Goal: Information Seeking & Learning: Check status

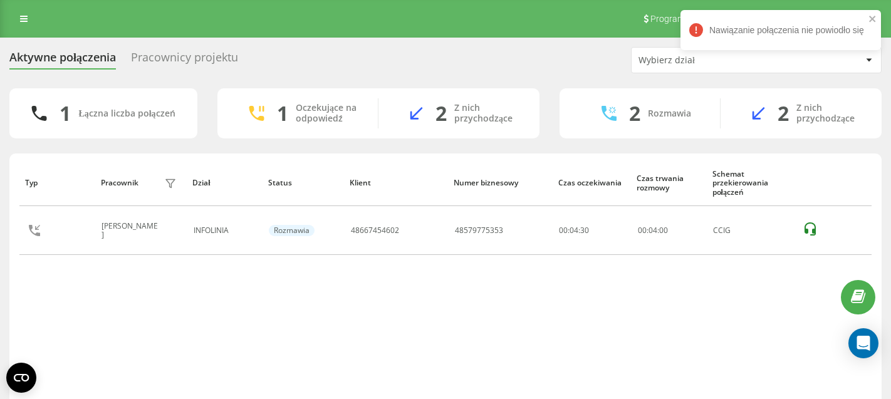
scroll to position [1, 0]
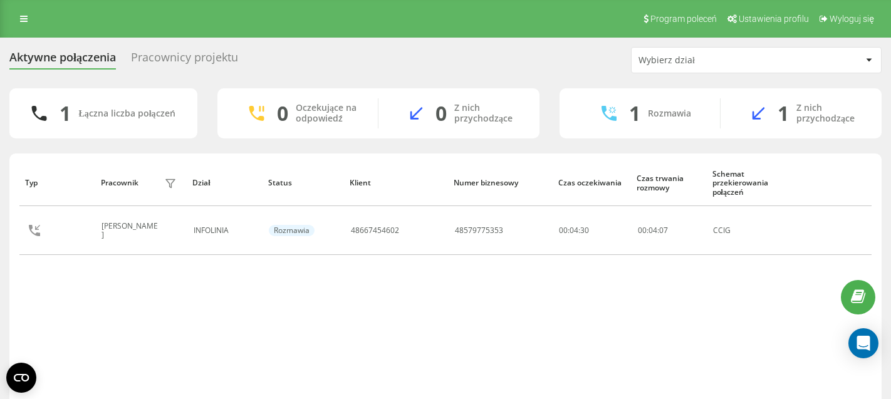
scroll to position [3, 0]
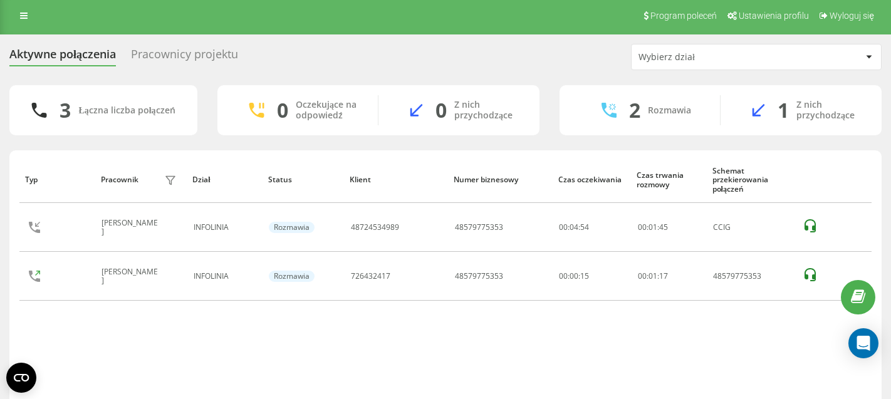
click at [191, 56] on div "Pracownicy projektu" at bounding box center [184, 57] width 107 height 19
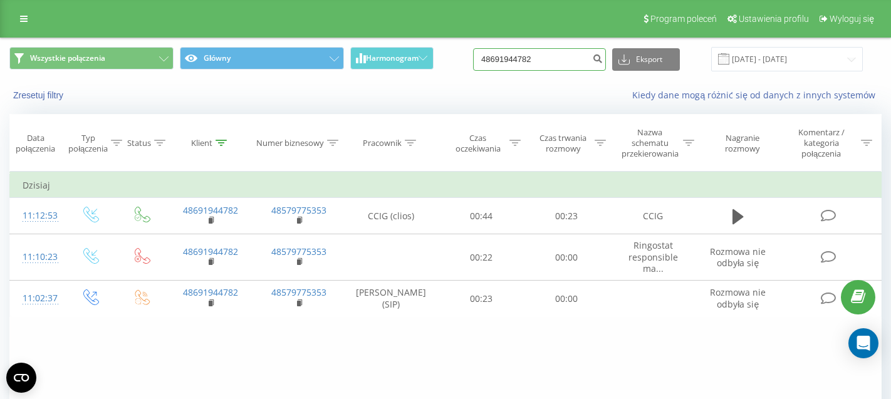
click at [555, 65] on input "48691944782" at bounding box center [539, 59] width 133 height 23
paste input "06443269"
type input "48606443269"
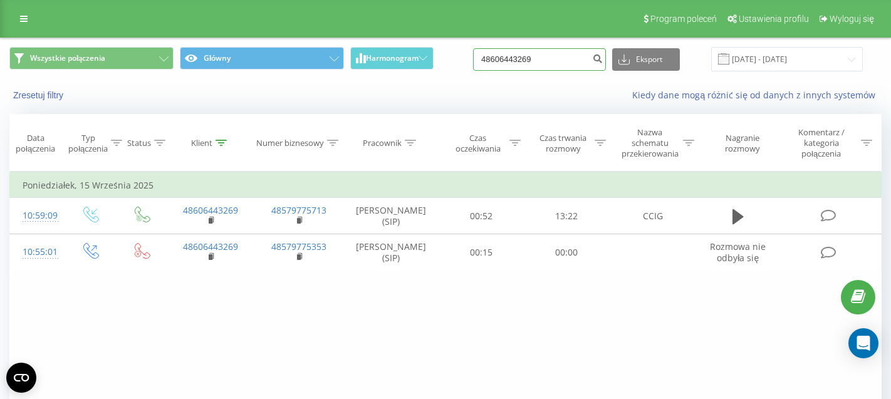
click at [553, 65] on input "48606443269" at bounding box center [539, 59] width 133 height 23
paste input "98282703"
type input "48698282703"
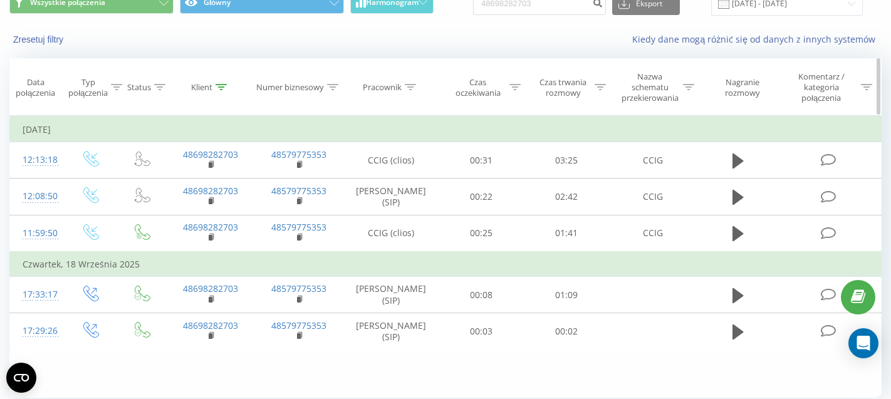
scroll to position [50, 0]
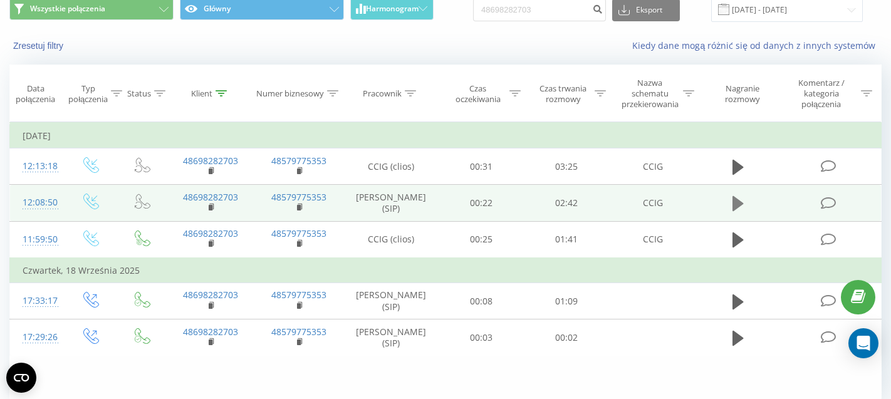
click at [739, 211] on icon at bounding box center [738, 203] width 11 height 15
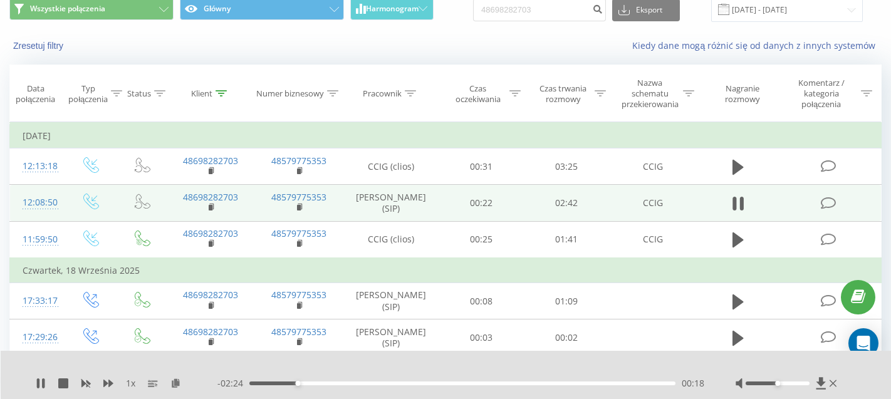
click at [328, 384] on div "00:18" at bounding box center [462, 384] width 426 height 4
click at [388, 384] on div "00:53" at bounding box center [462, 384] width 426 height 4
click at [464, 383] on div "01:22" at bounding box center [462, 384] width 426 height 4
click at [542, 384] on div "01:32" at bounding box center [462, 384] width 426 height 4
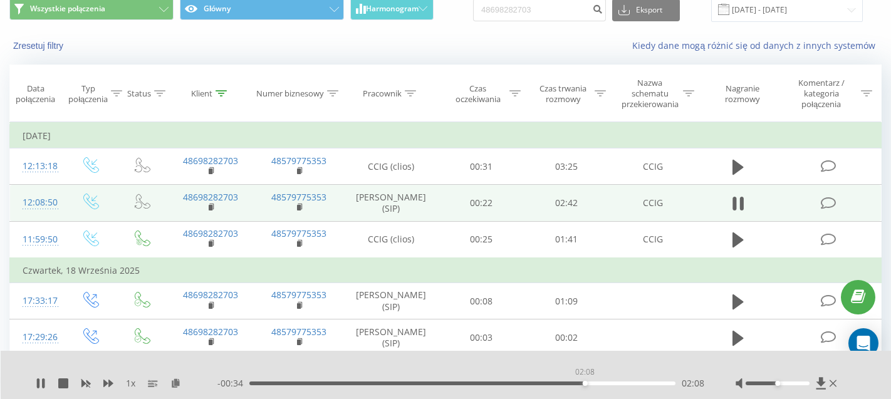
click at [585, 385] on div "02:08" at bounding box center [462, 384] width 426 height 4
click at [612, 384] on div "02:12" at bounding box center [462, 384] width 426 height 4
click at [630, 384] on div "02:26" at bounding box center [462, 384] width 426 height 4
click at [647, 386] on div "- 00:16 02:26 02:26" at bounding box center [460, 383] width 487 height 13
click at [649, 384] on div "02:28" at bounding box center [462, 384] width 426 height 4
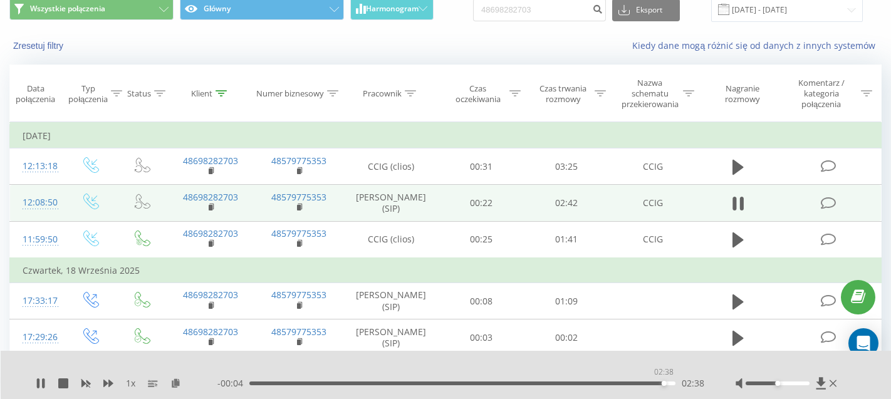
click at [664, 385] on div "02:38" at bounding box center [462, 384] width 426 height 4
click at [672, 385] on div "02:39" at bounding box center [462, 384] width 426 height 4
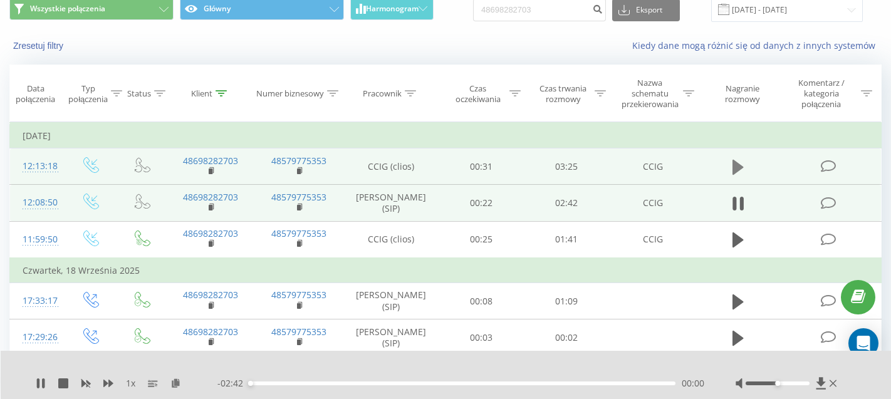
click at [740, 165] on icon at bounding box center [738, 167] width 11 height 15
click at [309, 383] on div "00:28" at bounding box center [462, 384] width 426 height 4
click at [353, 383] on div "00:50" at bounding box center [462, 384] width 426 height 4
click at [398, 384] on div "00:53" at bounding box center [462, 384] width 426 height 4
click at [452, 382] on div "01:14" at bounding box center [462, 384] width 426 height 4
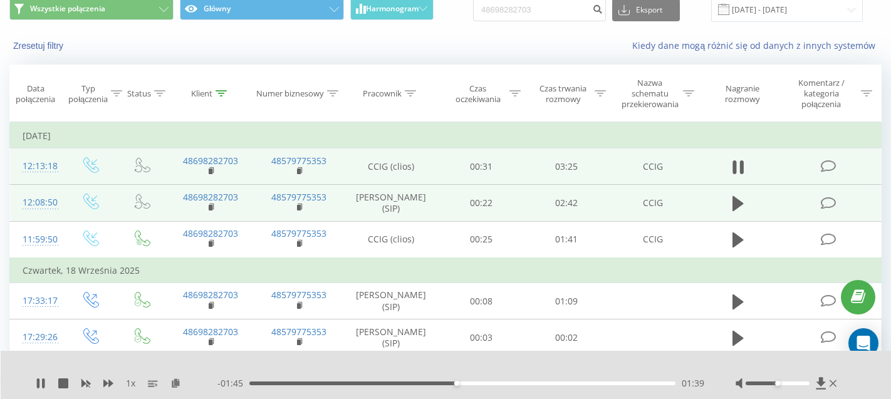
click at [506, 384] on div "01:39" at bounding box center [462, 384] width 426 height 4
click at [546, 383] on div "02:23" at bounding box center [462, 384] width 426 height 4
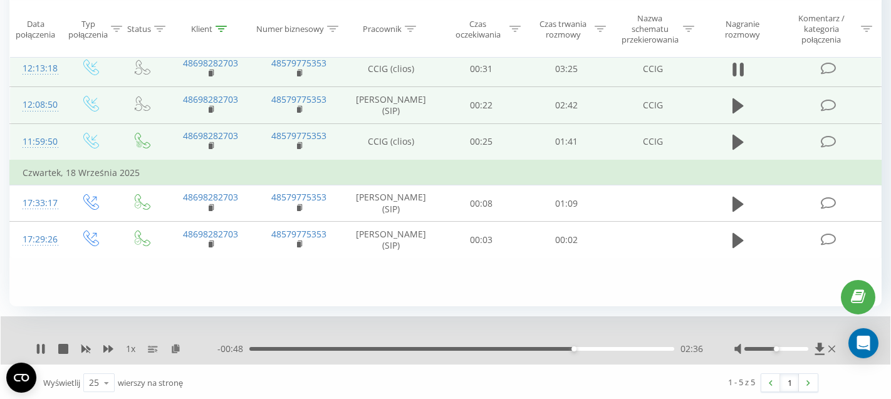
scroll to position [152, 0]
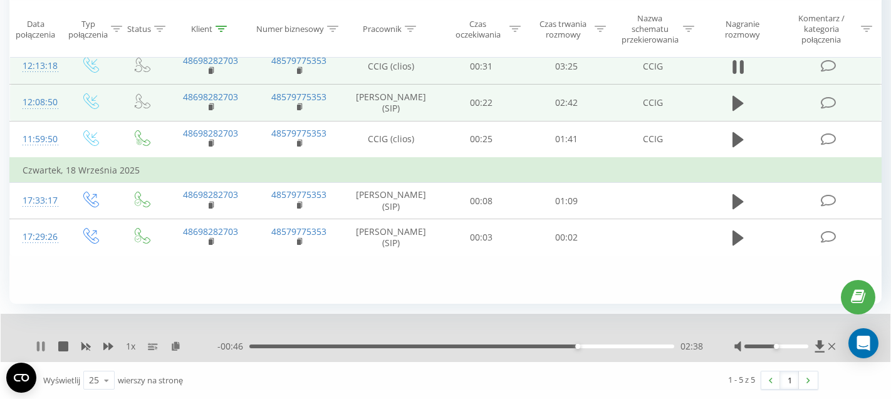
click at [44, 347] on icon at bounding box center [43, 347] width 3 height 10
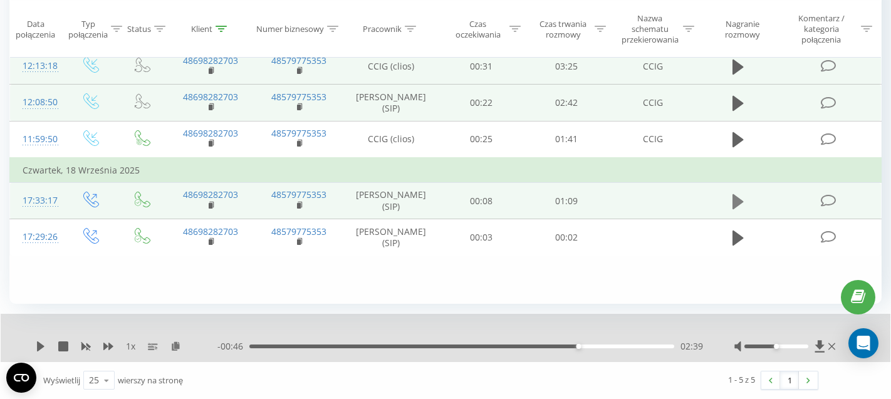
click at [738, 209] on icon at bounding box center [738, 201] width 11 height 15
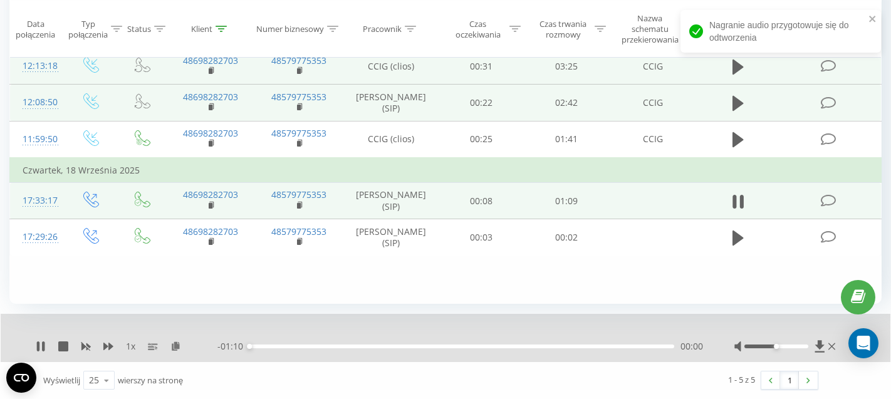
click at [375, 347] on div "00:00" at bounding box center [461, 347] width 425 height 4
click at [438, 348] on div "00:31" at bounding box center [461, 347] width 425 height 4
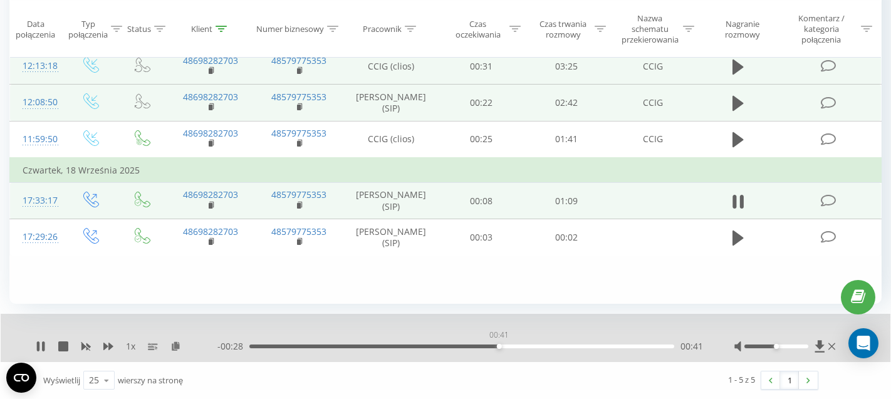
click at [499, 348] on div "00:41" at bounding box center [461, 347] width 425 height 4
click at [568, 347] on div "00:52" at bounding box center [461, 347] width 425 height 4
click at [438, 345] on div "00:31" at bounding box center [461, 347] width 425 height 4
click at [370, 347] on div "00:20" at bounding box center [461, 347] width 425 height 4
click at [314, 344] on div "- 00:44 00:26 00:26" at bounding box center [460, 346] width 486 height 13
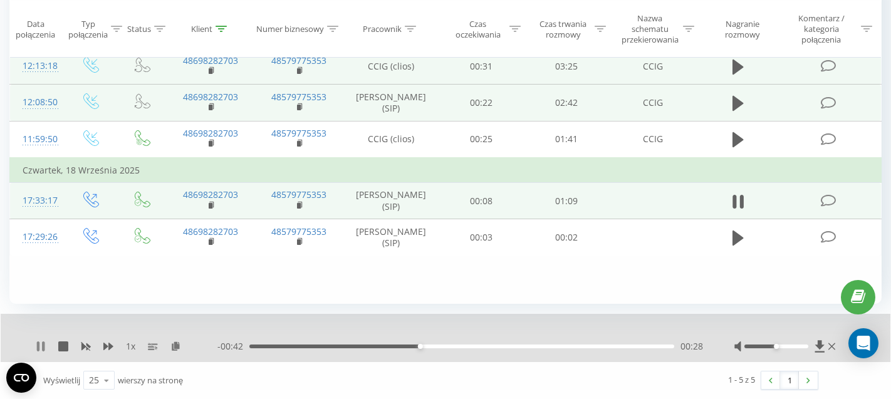
click at [44, 344] on icon at bounding box center [43, 347] width 3 height 10
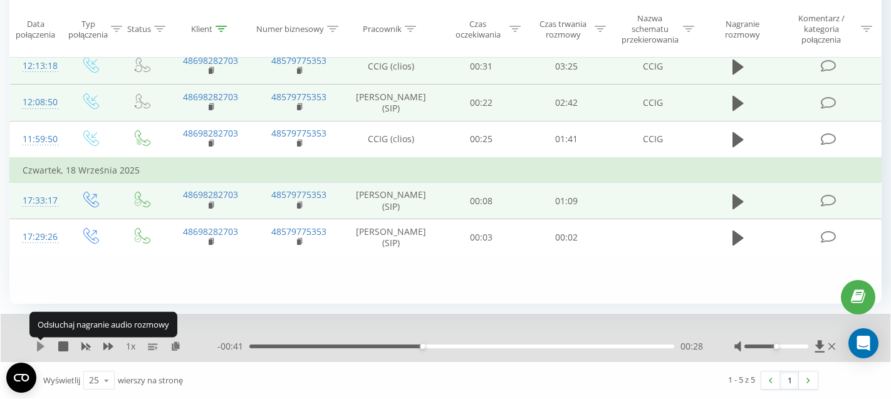
click at [36, 347] on icon at bounding box center [41, 347] width 10 height 10
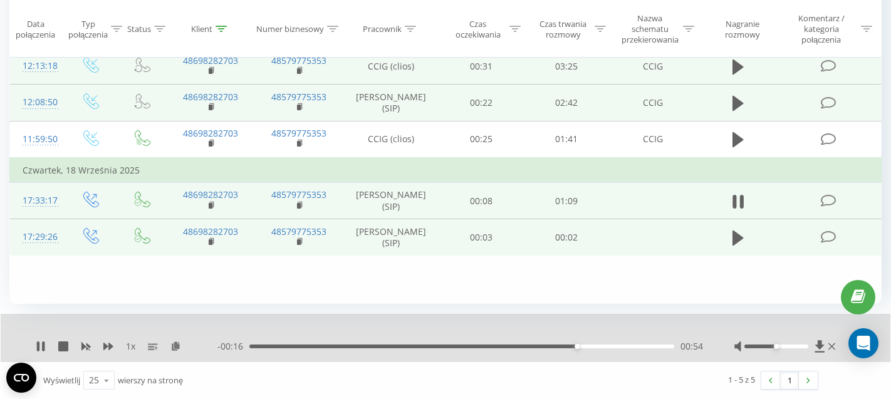
scroll to position [0, 0]
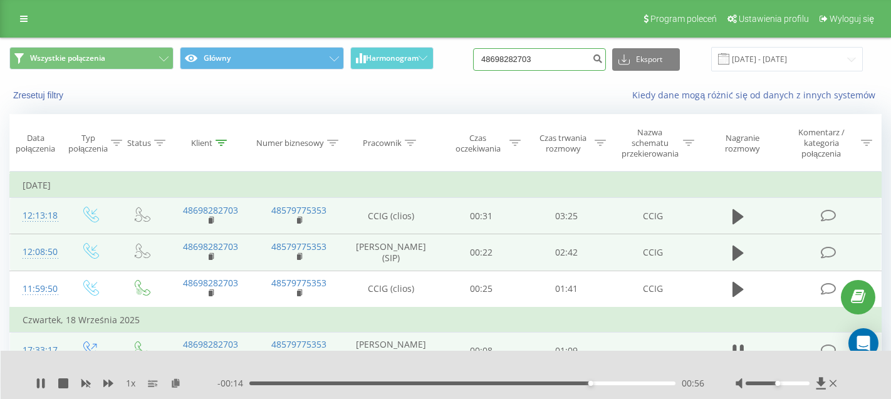
click at [563, 65] on input "48698282703" at bounding box center [539, 59] width 133 height 23
paste input "698282667"
type input "698282667"
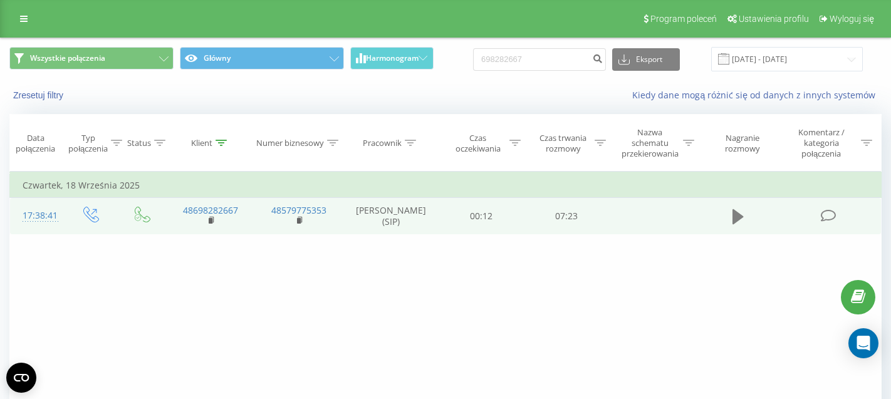
click at [746, 214] on button at bounding box center [738, 216] width 19 height 19
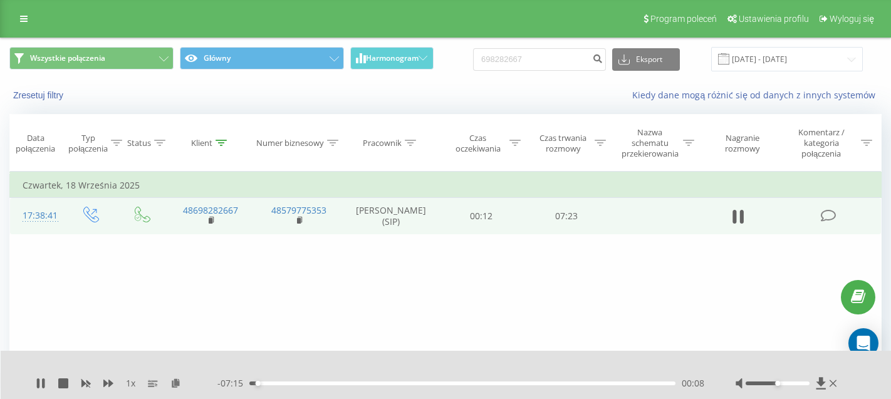
click at [285, 383] on div "00:08" at bounding box center [462, 384] width 426 height 4
click at [330, 384] on div "00:41" at bounding box center [462, 384] width 426 height 4
click at [370, 384] on div "02:06" at bounding box center [462, 384] width 426 height 4
click at [405, 383] on div "02:42" at bounding box center [462, 384] width 426 height 4
click at [472, 384] on div "02:44" at bounding box center [462, 384] width 426 height 4
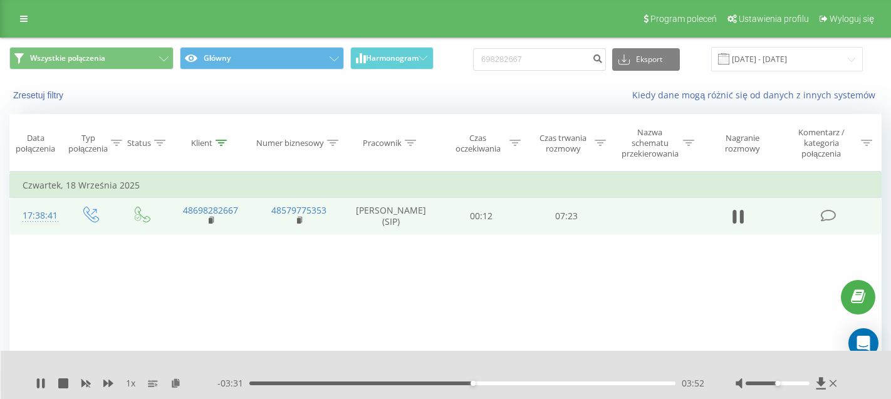
click at [516, 382] on div "03:52" at bounding box center [462, 384] width 426 height 4
click at [556, 384] on div "04:39" at bounding box center [462, 384] width 426 height 4
click at [597, 384] on div "05:20" at bounding box center [462, 384] width 426 height 4
click at [622, 384] on div "06:04" at bounding box center [462, 384] width 426 height 4
click at [644, 384] on div "06:30" at bounding box center [462, 384] width 426 height 4
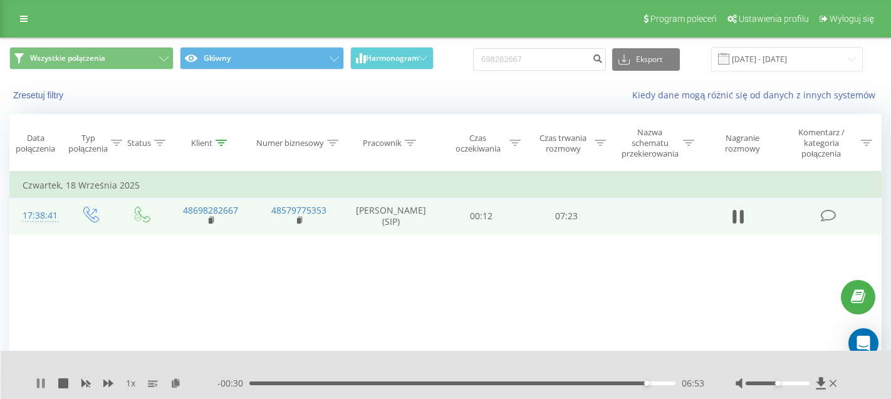
click at [40, 388] on icon at bounding box center [41, 384] width 10 height 10
click at [548, 60] on input "698282667" at bounding box center [539, 59] width 133 height 23
click at [559, 63] on input "698282667" at bounding box center [539, 59] width 133 height 23
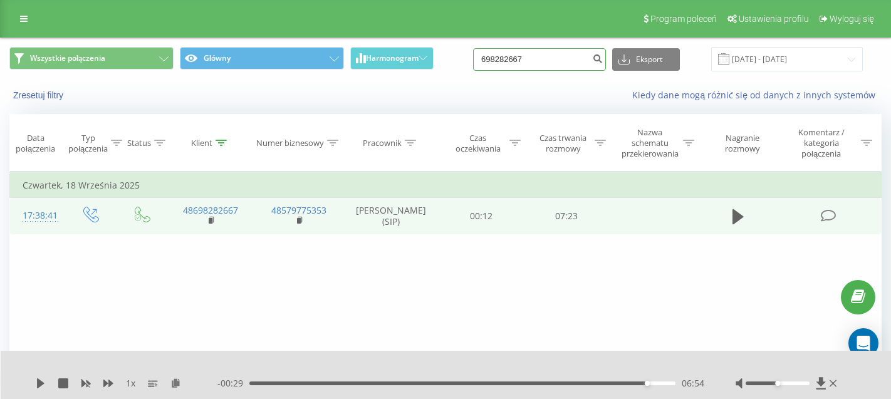
paste input "48733327442"
type input "48733327442"
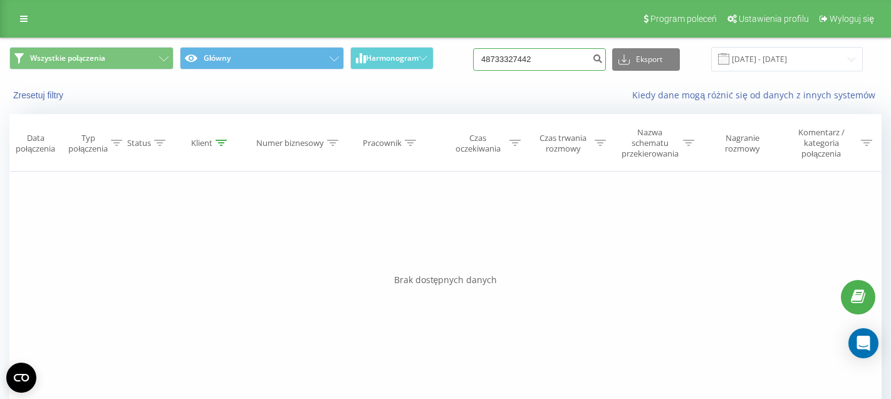
click at [570, 68] on input "48733327442" at bounding box center [539, 59] width 133 height 23
paste input "603200839"
type input "603200839"
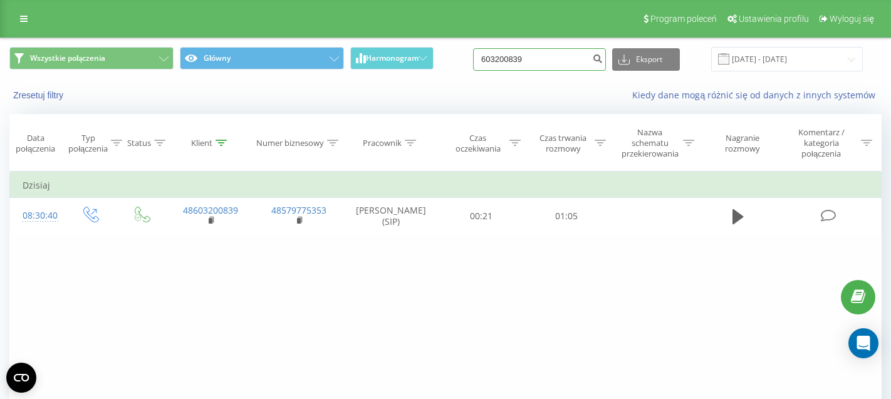
click at [572, 63] on input "603200839" at bounding box center [539, 59] width 133 height 23
paste input "4869823572"
type input "48698235729"
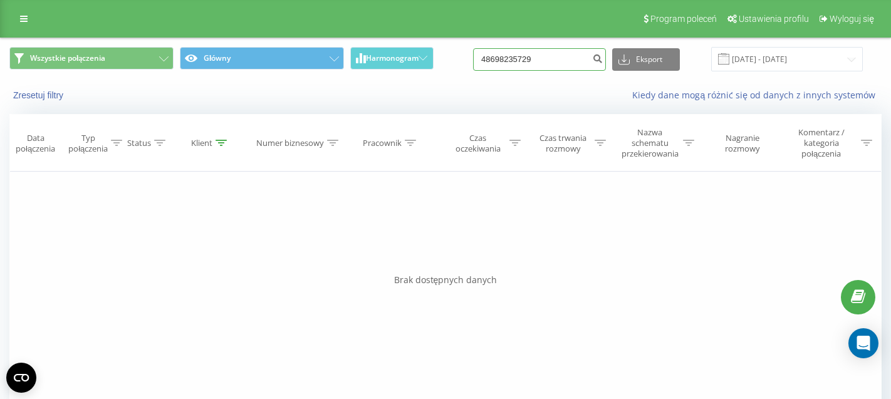
click at [553, 61] on input "48698235729" at bounding box center [539, 59] width 133 height 23
click at [505, 63] on input "48698235729" at bounding box center [539, 59] width 133 height 23
click at [519, 61] on input "48698235729" at bounding box center [539, 59] width 133 height 23
click at [562, 56] on input "48698235729" at bounding box center [539, 59] width 133 height 23
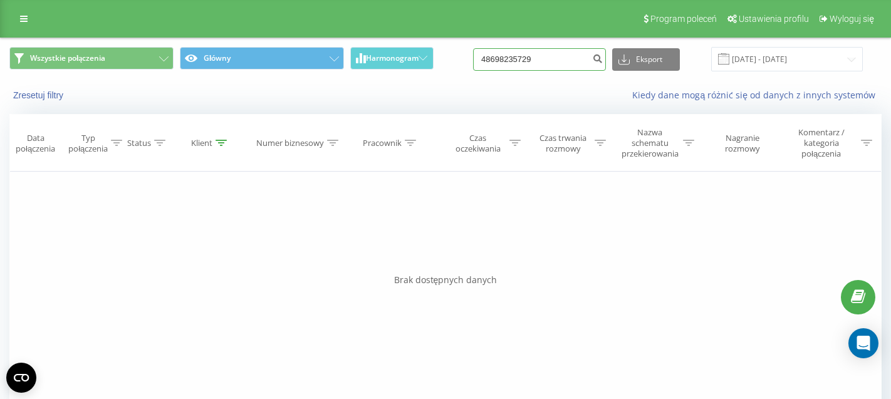
click at [562, 56] on input "48698235729" at bounding box center [539, 59] width 133 height 23
paste input "731842555"
type input "731842555"
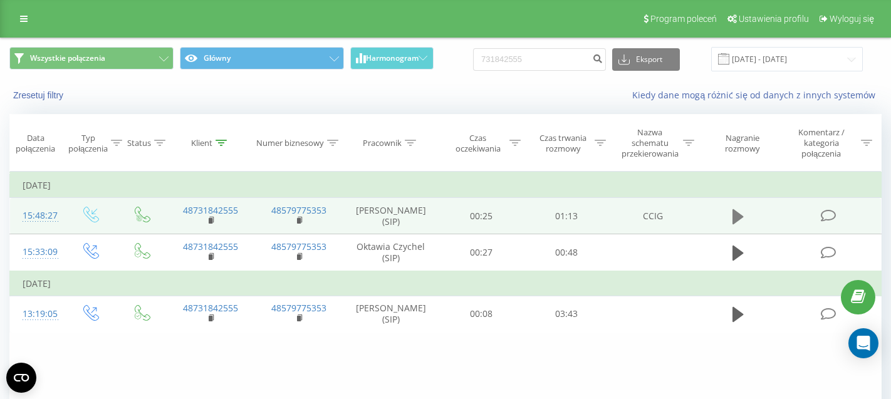
click at [742, 214] on icon at bounding box center [738, 217] width 11 height 18
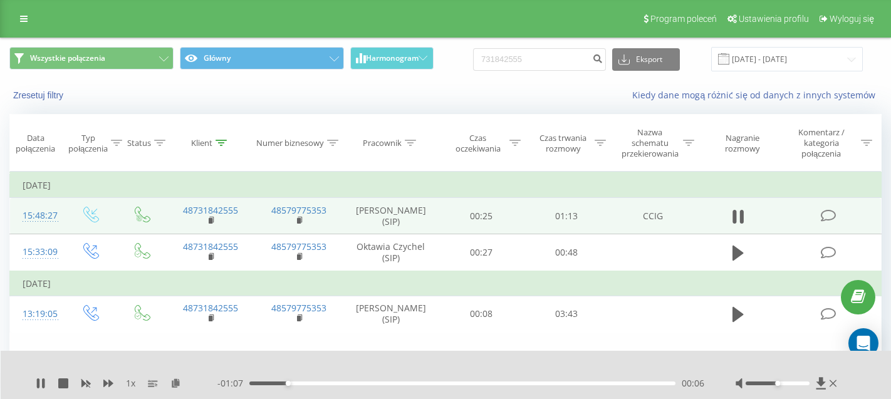
click at [318, 384] on div "00:06" at bounding box center [462, 384] width 426 height 4
click at [362, 384] on div "00:19" at bounding box center [462, 384] width 426 height 4
click at [425, 383] on div "00:21" at bounding box center [462, 384] width 426 height 4
click at [474, 384] on div "00:31" at bounding box center [462, 384] width 426 height 4
click at [506, 384] on div "00:44" at bounding box center [462, 384] width 426 height 4
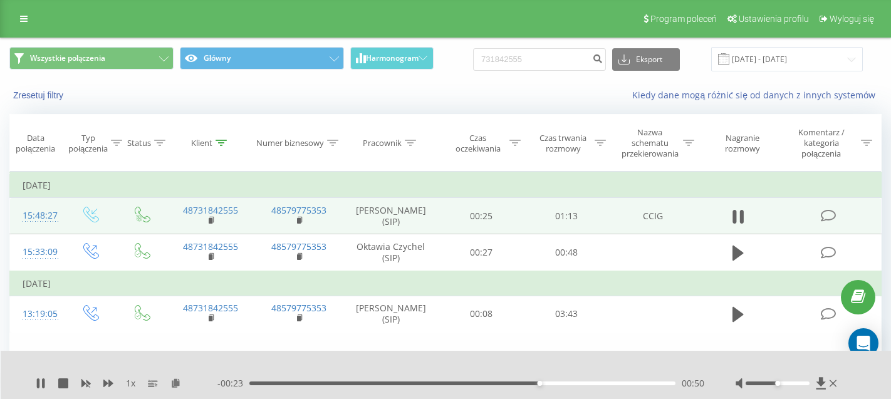
click at [555, 384] on div "00:50" at bounding box center [462, 384] width 426 height 4
click at [587, 383] on div "00:58" at bounding box center [462, 384] width 426 height 4
click at [34, 382] on div "1 x - 01:03 00:11 00:11" at bounding box center [446, 375] width 891 height 48
click at [43, 384] on icon at bounding box center [43, 384] width 3 height 10
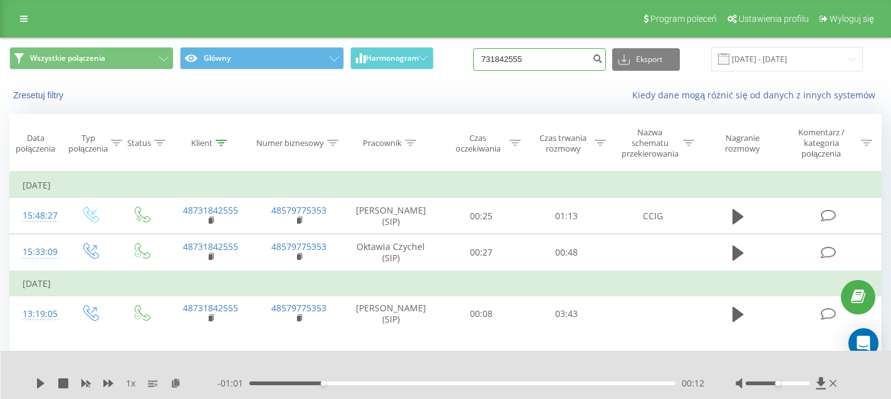
click at [561, 56] on input "731842555" at bounding box center [539, 59] width 133 height 23
paste input "48604599123"
type input "48604599123"
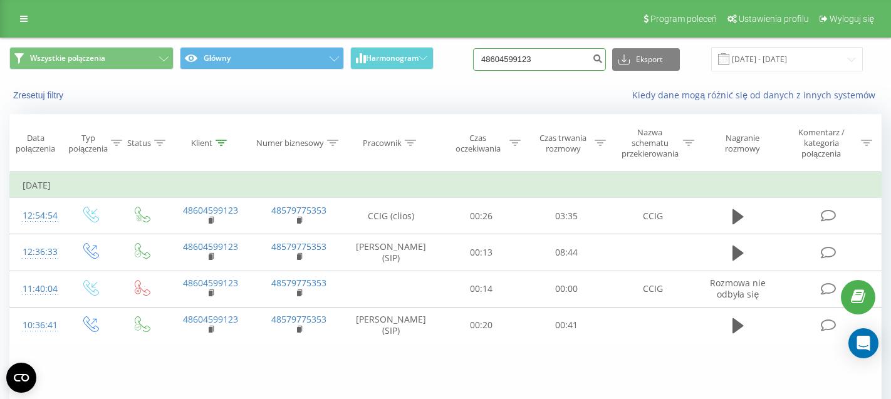
click at [577, 69] on input "48604599123" at bounding box center [539, 59] width 133 height 23
paste input "79652410"
type input "48796524103"
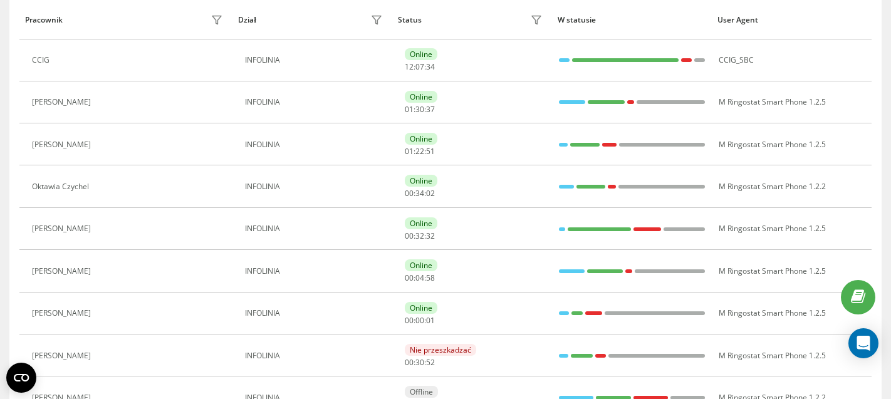
scroll to position [286, 0]
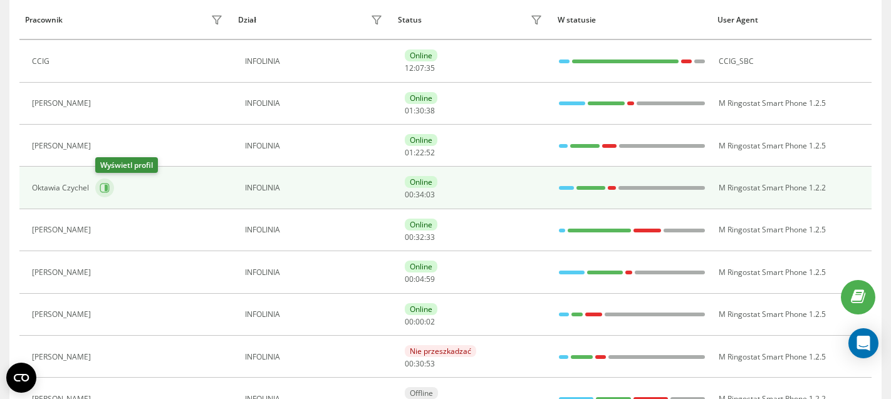
click at [106, 187] on icon at bounding box center [106, 188] width 3 height 6
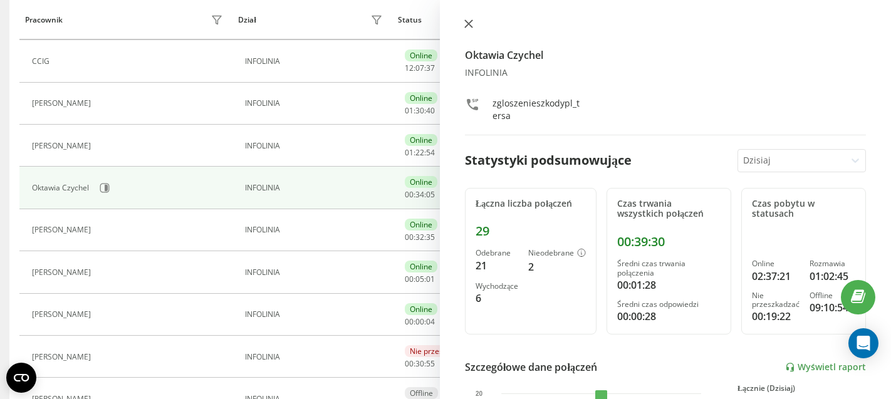
click at [468, 23] on icon at bounding box center [468, 23] width 9 height 9
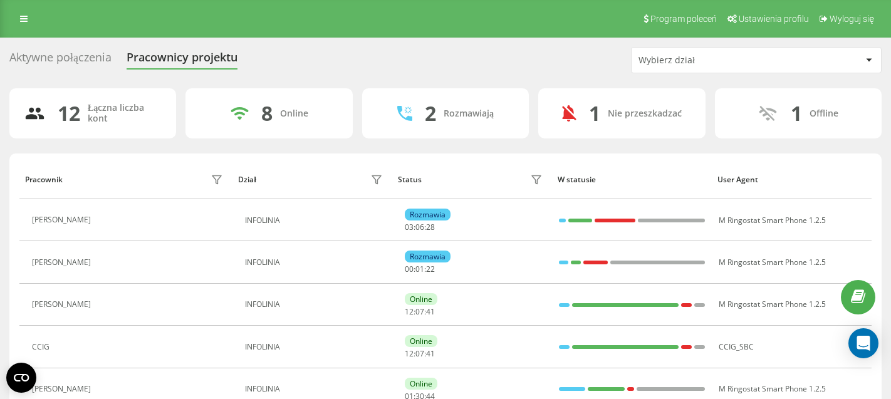
click at [38, 58] on div "Aktywne połączenia" at bounding box center [60, 60] width 102 height 19
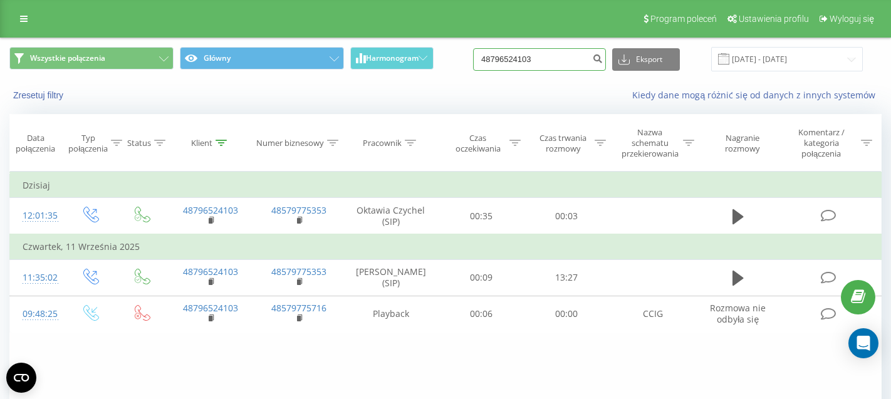
click at [546, 55] on input "48796524103" at bounding box center [539, 59] width 133 height 23
paste input "48796524103"
type input "48796524103"
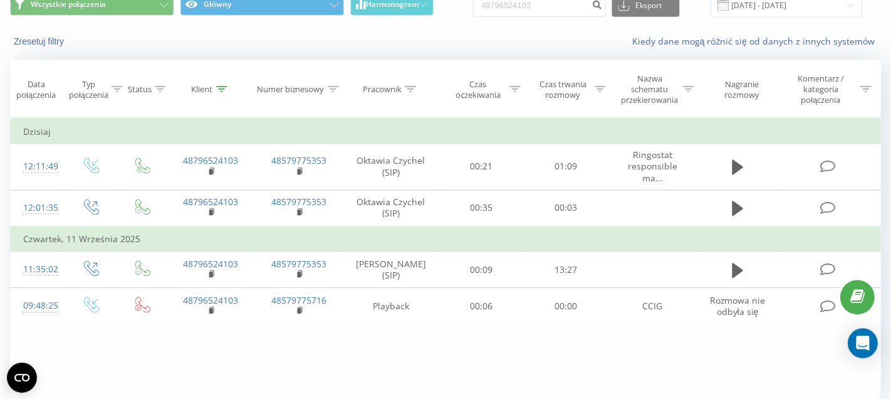
scroll to position [63, 0]
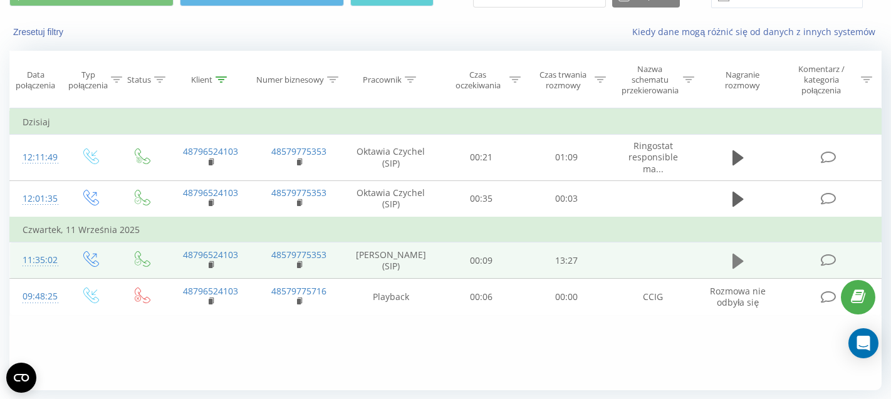
click at [739, 259] on button at bounding box center [738, 261] width 19 height 19
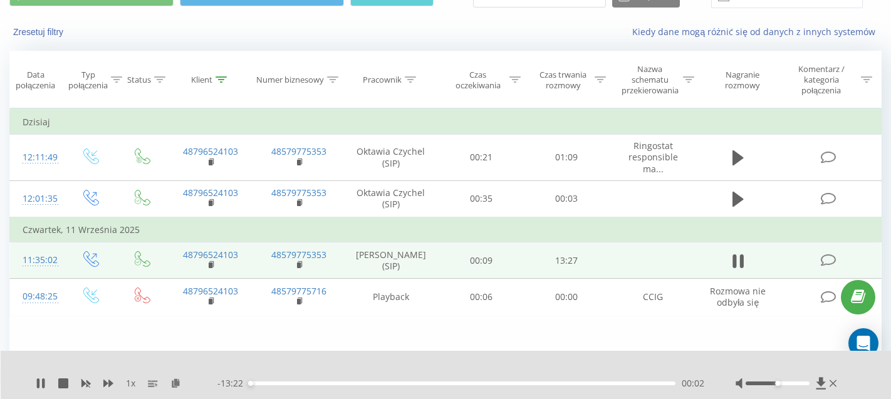
click at [283, 384] on div "00:02" at bounding box center [462, 384] width 426 height 4
click at [257, 382] on div "00:15" at bounding box center [462, 384] width 426 height 4
click at [292, 384] on div "00:19" at bounding box center [462, 384] width 426 height 4
click at [333, 384] on div "02:39" at bounding box center [462, 384] width 426 height 4
click at [354, 384] on div "02:43" at bounding box center [462, 384] width 426 height 4
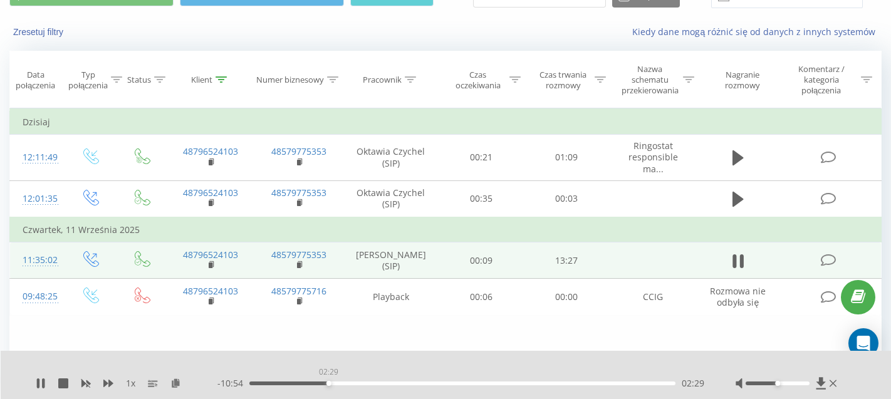
click at [328, 382] on div "02:29" at bounding box center [462, 384] width 426 height 4
click at [300, 381] on div "- 10:53 02:30 02:30" at bounding box center [460, 383] width 487 height 13
click at [295, 382] on div "02:32" at bounding box center [462, 384] width 426 height 4
click at [277, 383] on div "01:27" at bounding box center [462, 384] width 426 height 4
click at [267, 382] on div "- 12:24 00:59 00:59" at bounding box center [460, 383] width 487 height 13
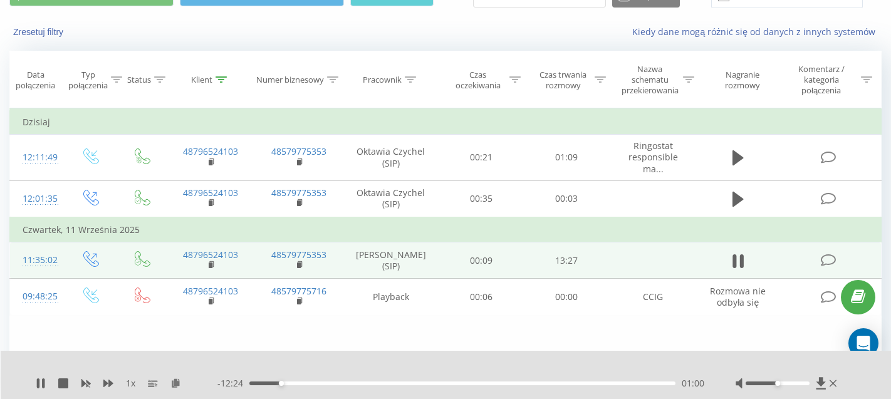
click at [267, 382] on div "01:00" at bounding box center [462, 384] width 426 height 4
click at [409, 384] on div "05:02" at bounding box center [462, 384] width 426 height 4
click at [389, 382] on div "05:06" at bounding box center [462, 384] width 426 height 4
click at [376, 382] on div "04:23" at bounding box center [462, 384] width 426 height 4
click at [418, 384] on div "05:18" at bounding box center [462, 384] width 426 height 4
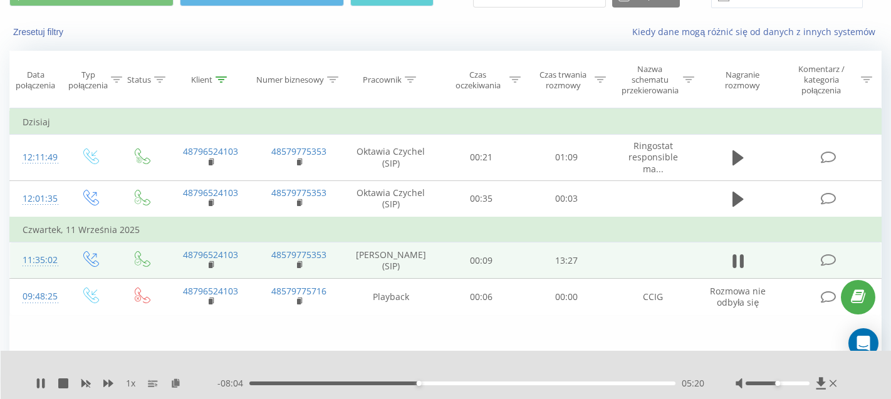
click at [457, 384] on div "05:20" at bounding box center [462, 384] width 426 height 4
click at [487, 384] on div "06:40" at bounding box center [462, 384] width 426 height 4
click at [514, 383] on div "07:35" at bounding box center [462, 384] width 426 height 4
click at [537, 384] on div "00:00" at bounding box center [462, 384] width 426 height 4
click at [563, 384] on div "09:15" at bounding box center [462, 384] width 426 height 4
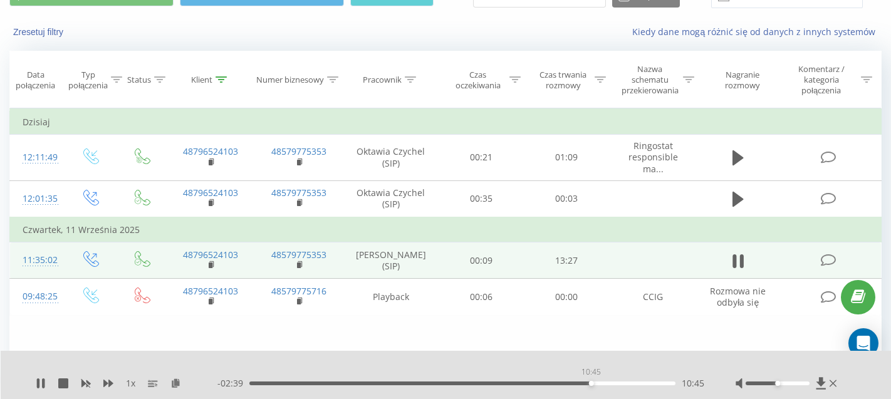
click at [591, 384] on div "10:45" at bounding box center [462, 384] width 426 height 4
click at [608, 384] on div "10:53" at bounding box center [462, 384] width 426 height 4
click at [626, 384] on div "11:23" at bounding box center [462, 384] width 426 height 4
click at [645, 384] on div "11:54" at bounding box center [462, 384] width 426 height 4
click at [663, 385] on div "13:01" at bounding box center [462, 384] width 426 height 4
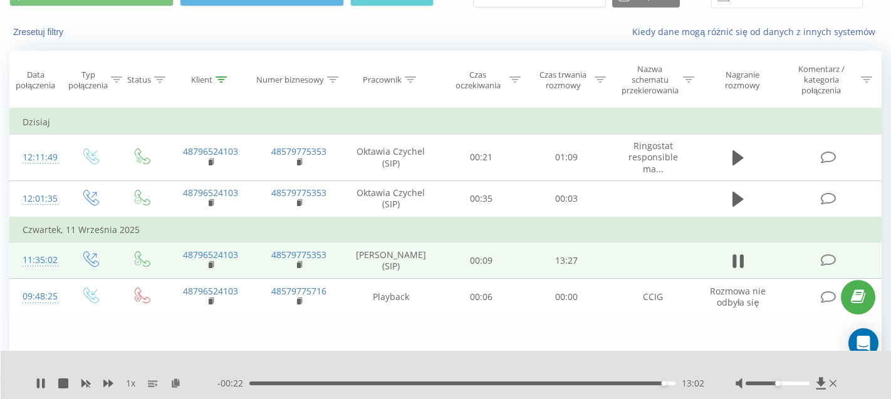
click at [672, 386] on div "- 00:22 13:02 13:02" at bounding box center [460, 383] width 487 height 13
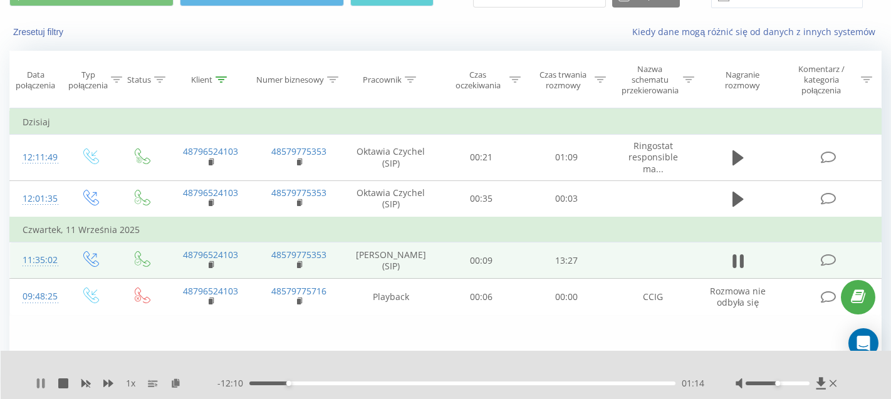
click at [41, 384] on icon at bounding box center [41, 384] width 10 height 10
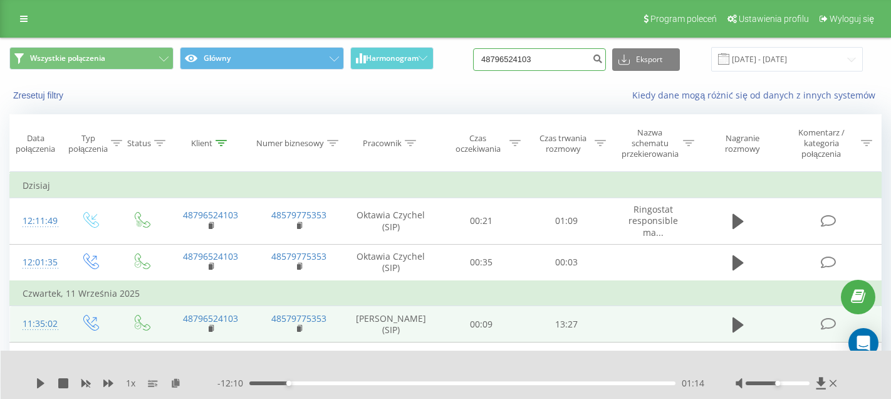
click at [549, 65] on input "48796524103" at bounding box center [539, 59] width 133 height 23
click at [549, 66] on input "48796524103" at bounding box center [539, 59] width 133 height 23
paste input "607570771"
type input "48607570771"
